Goal: Information Seeking & Learning: Find specific fact

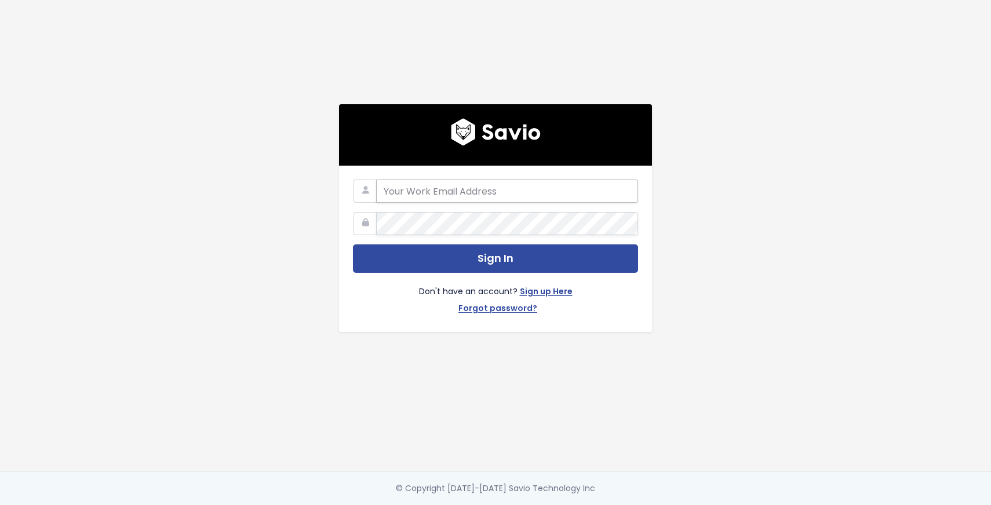
click at [474, 192] on input "email" at bounding box center [507, 191] width 262 height 23
type input "ana@payhip.com"
click at [353, 245] on button "Sign In" at bounding box center [495, 259] width 285 height 28
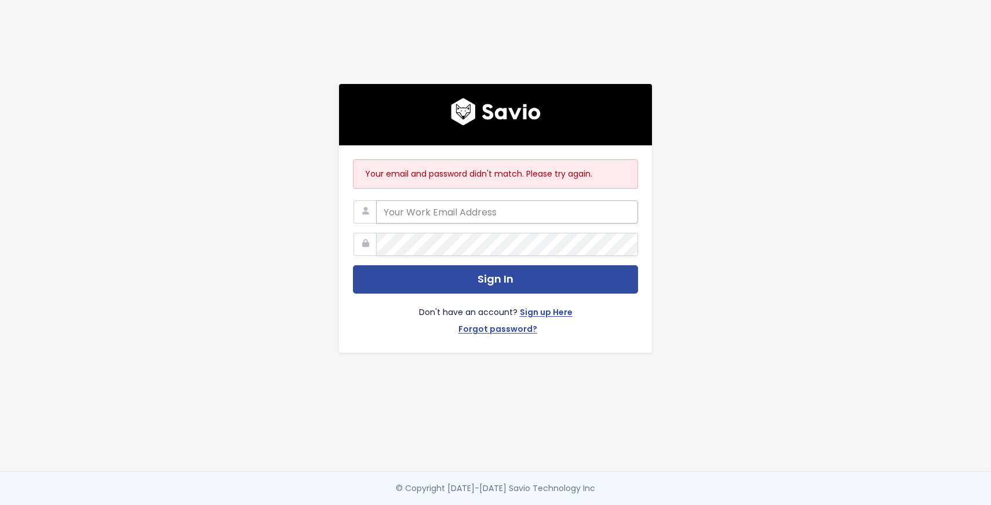
click at [445, 206] on input "email" at bounding box center [507, 212] width 262 height 23
type input "[PERSON_NAME][EMAIL_ADDRESS][DOMAIN_NAME]"
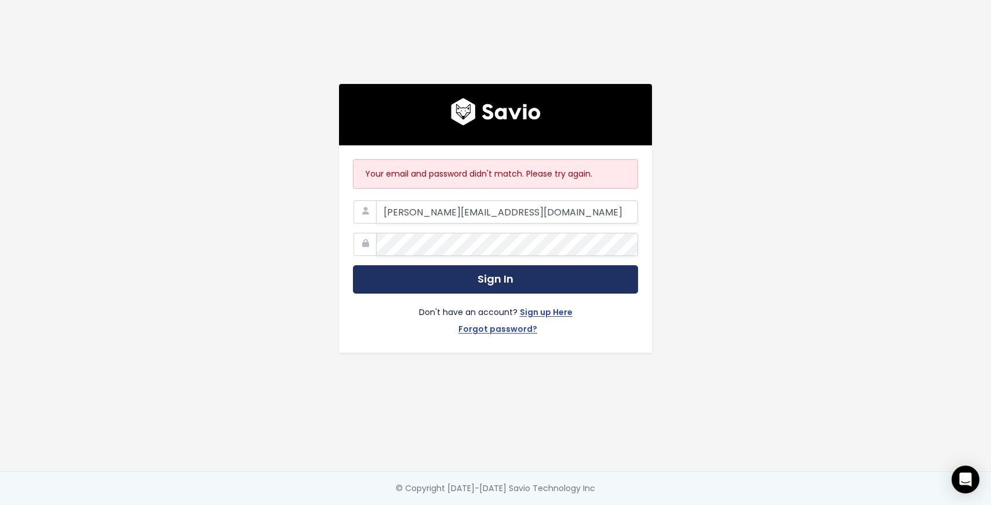
click at [471, 286] on button "Sign In" at bounding box center [495, 279] width 285 height 28
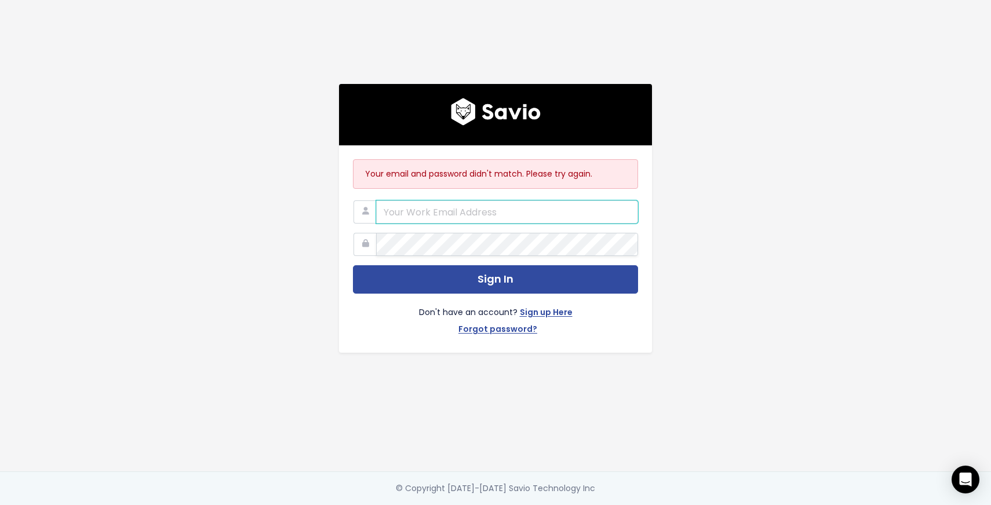
click at [431, 223] on input "email" at bounding box center [507, 212] width 262 height 23
type input "contact@payhip.com"
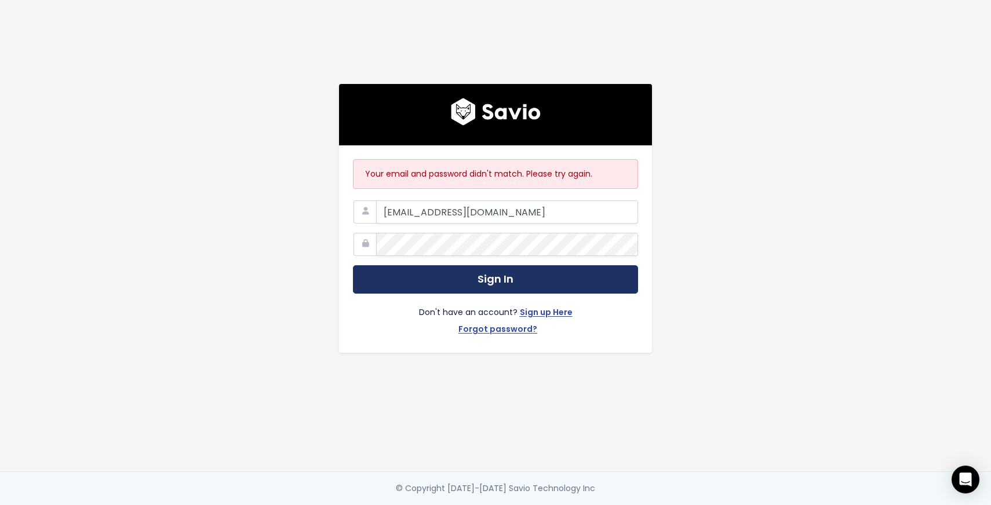
click at [501, 284] on button "Sign In" at bounding box center [495, 279] width 285 height 28
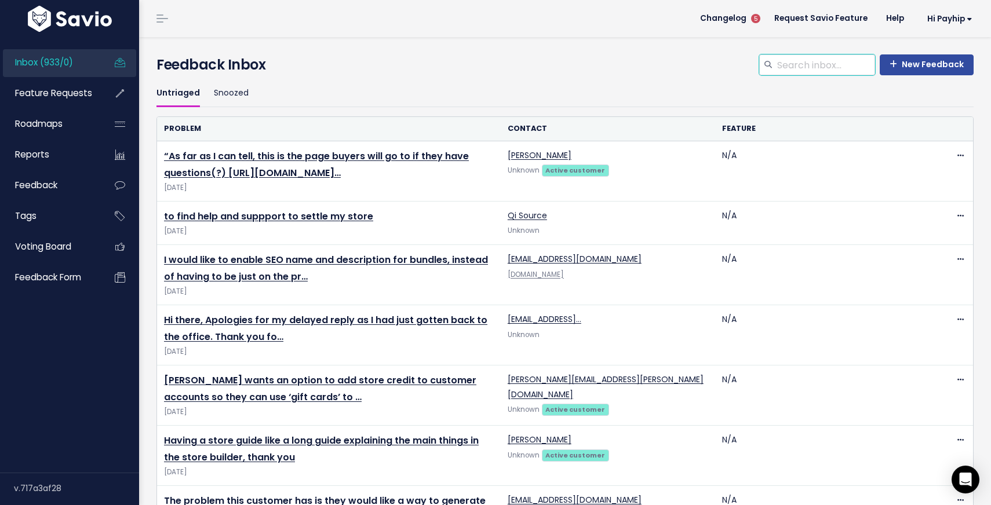
click at [799, 70] on input "search" at bounding box center [825, 64] width 99 height 21
type input "gradient"
